Goal: Information Seeking & Learning: Learn about a topic

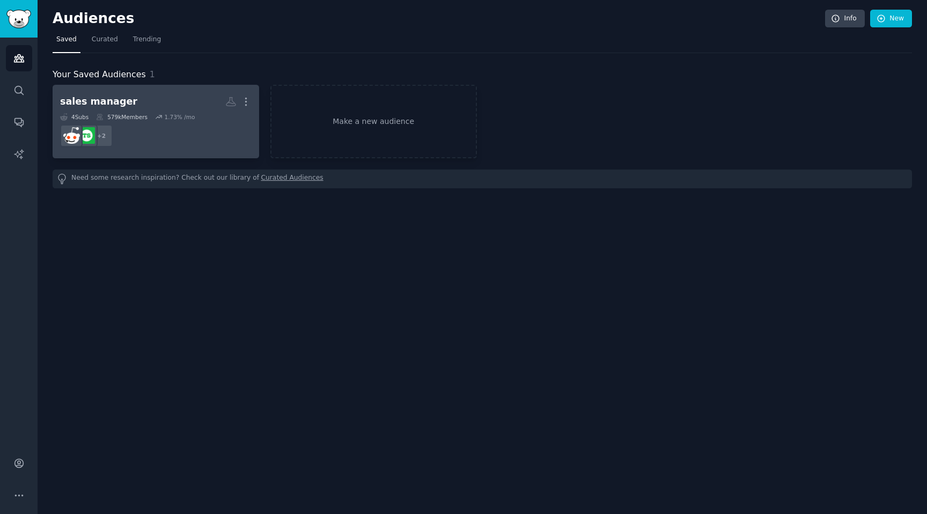
click at [156, 122] on dd "+ 2" at bounding box center [155, 136] width 191 height 30
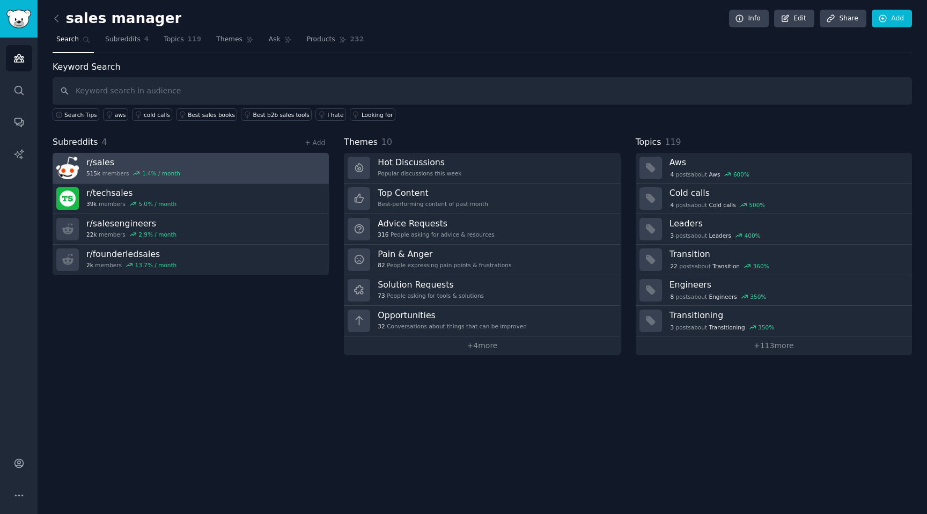
click at [193, 171] on link "r/ sales 515k members 1.4 % / month" at bounding box center [191, 168] width 276 height 31
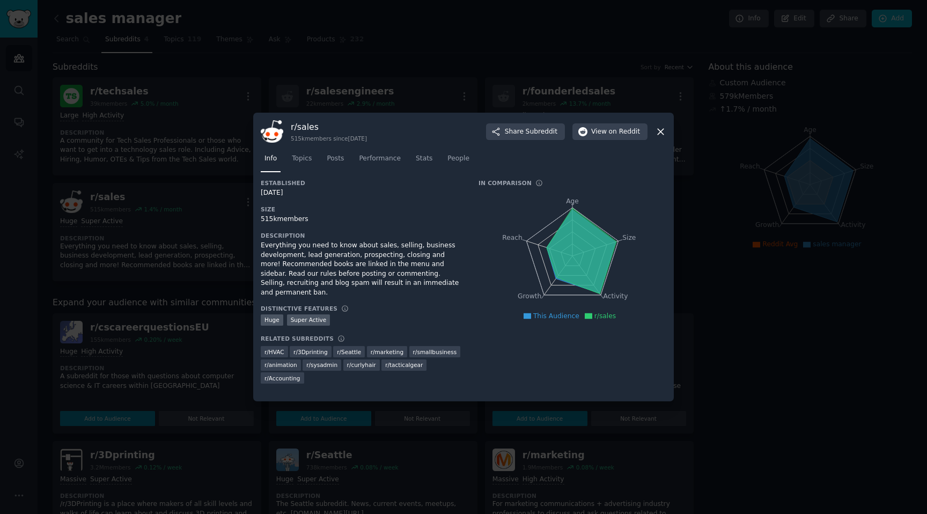
click at [444, 75] on div at bounding box center [463, 257] width 927 height 514
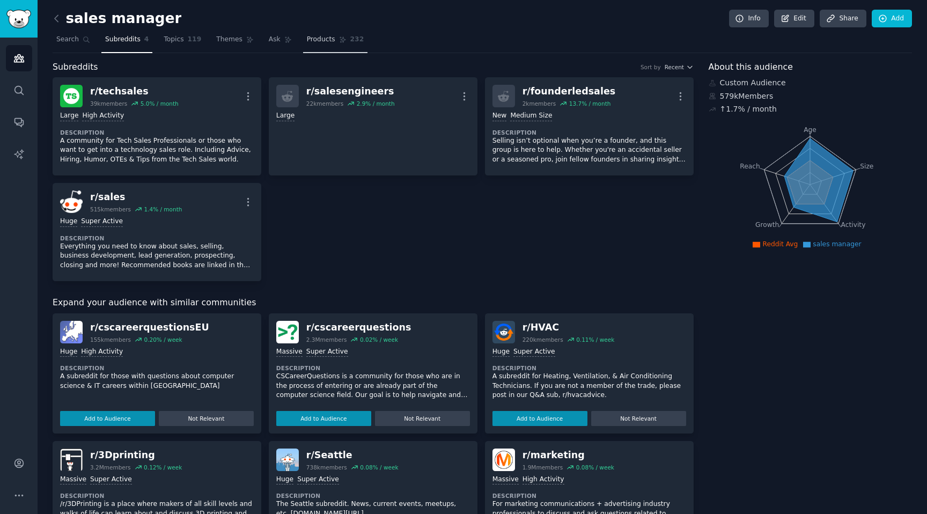
click at [307, 37] on span "Products" at bounding box center [321, 40] width 28 height 10
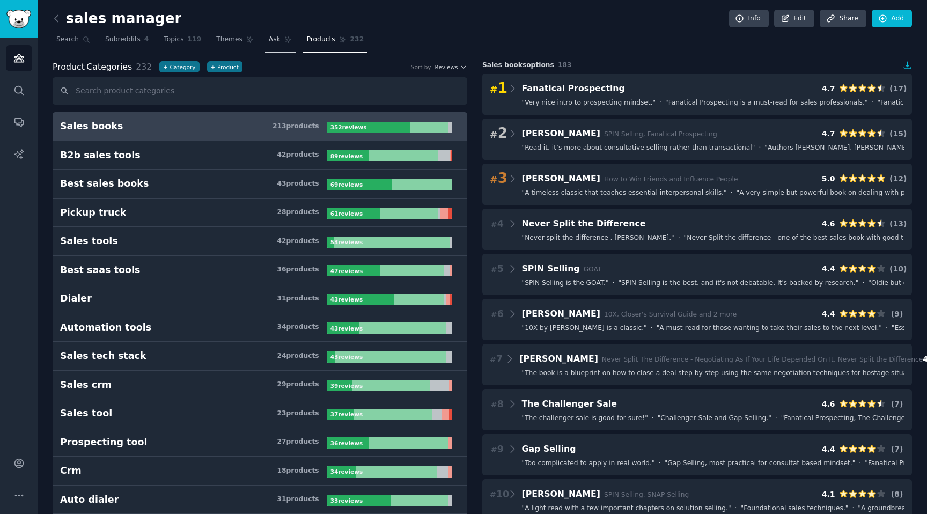
click at [270, 40] on span "Ask" at bounding box center [275, 40] width 12 height 10
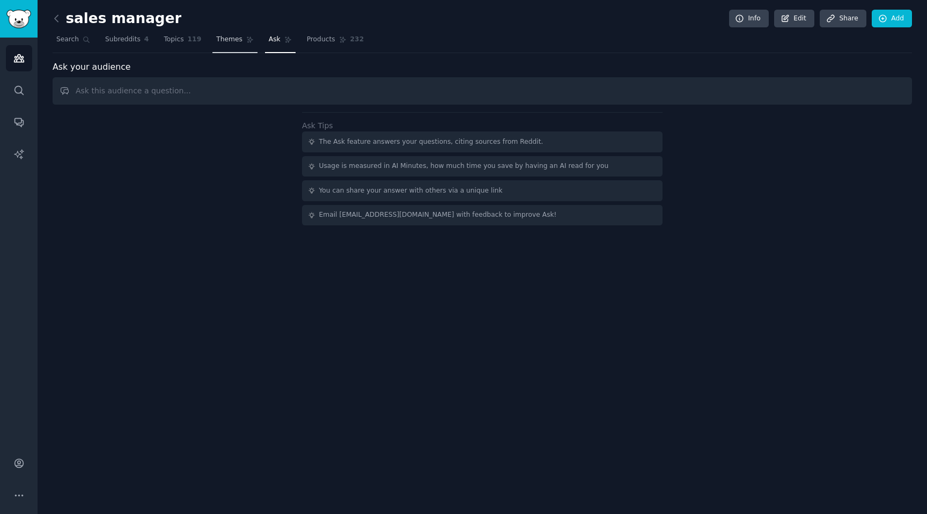
click at [227, 44] on link "Themes" at bounding box center [234, 42] width 45 height 22
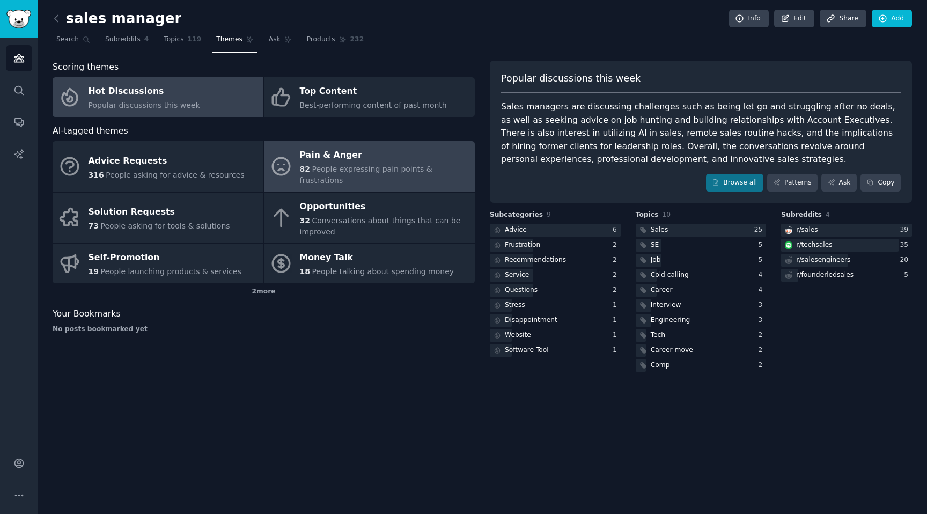
click at [328, 161] on div "Pain & Anger" at bounding box center [384, 155] width 169 height 17
